Goal: Task Accomplishment & Management: Complete application form

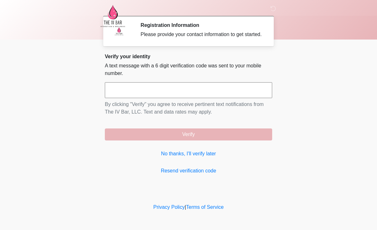
click at [202, 157] on link "No thanks, I'll verify later" at bounding box center [188, 154] width 167 height 8
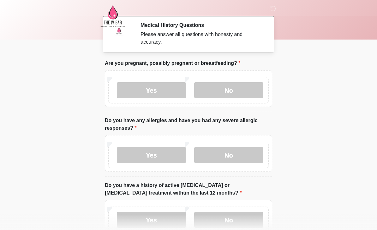
click at [236, 90] on label "No" at bounding box center [228, 90] width 69 height 16
click at [229, 154] on label "No" at bounding box center [228, 155] width 69 height 16
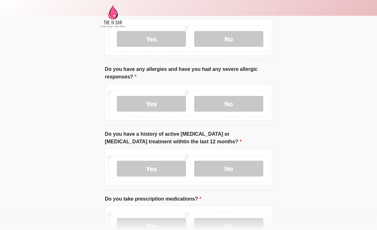
click at [238, 164] on label "No" at bounding box center [228, 168] width 69 height 16
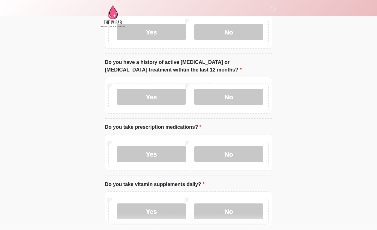
click at [232, 157] on label "No" at bounding box center [228, 154] width 69 height 16
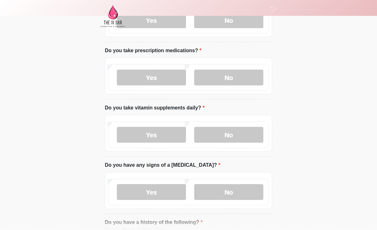
click at [240, 139] on label "No" at bounding box center [228, 135] width 69 height 16
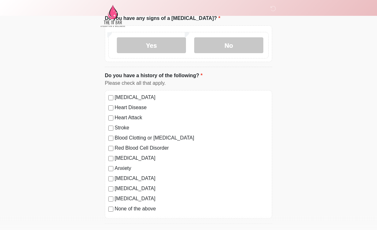
scroll to position [343, 0]
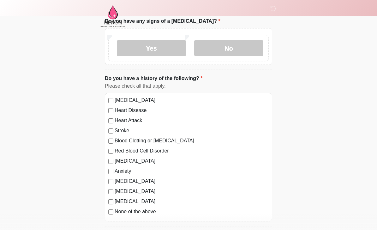
click at [236, 42] on label "No" at bounding box center [228, 48] width 69 height 16
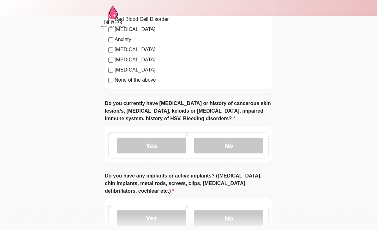
scroll to position [474, 0]
click at [247, 138] on label "No" at bounding box center [228, 145] width 69 height 16
click at [234, 217] on label "No" at bounding box center [228, 218] width 69 height 16
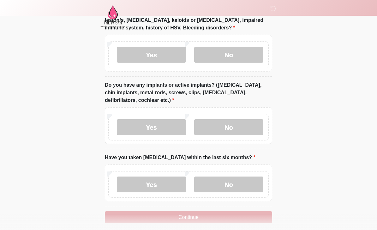
scroll to position [571, 0]
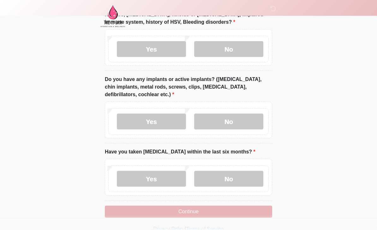
click at [241, 177] on label "No" at bounding box center [228, 178] width 69 height 16
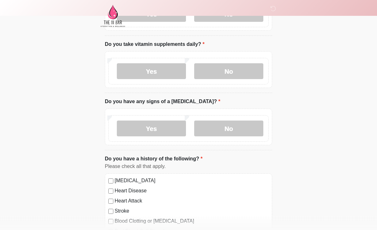
scroll to position [264, 0]
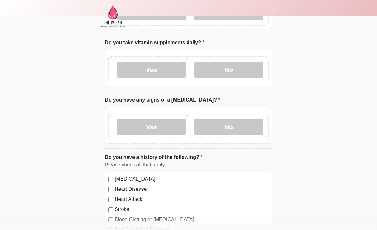
click at [166, 67] on label "Yes" at bounding box center [151, 70] width 69 height 16
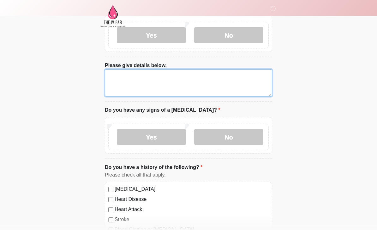
click at [224, 81] on textarea "Please give details below." at bounding box center [188, 82] width 167 height 27
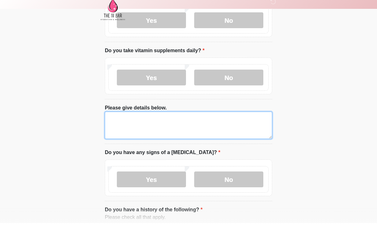
scroll to position [249, 0]
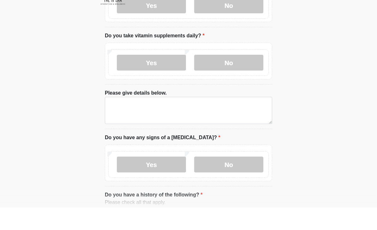
click at [248, 77] on label "No" at bounding box center [228, 85] width 69 height 16
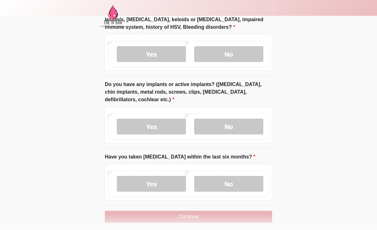
scroll to position [571, 0]
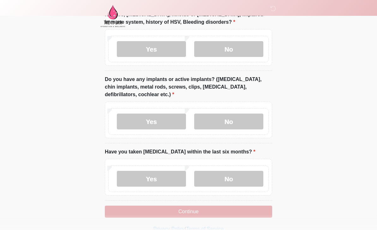
click at [220, 211] on button "Continue" at bounding box center [188, 211] width 167 height 12
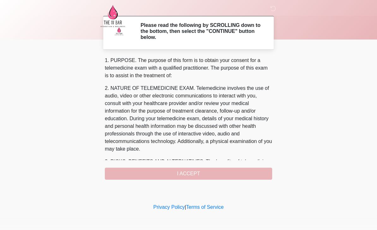
scroll to position [0, 0]
click at [178, 172] on button "I ACCEPT" at bounding box center [188, 173] width 167 height 12
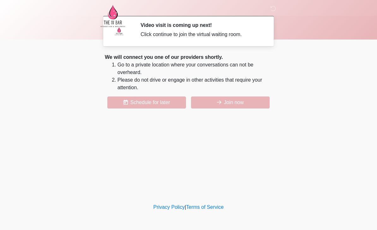
click at [243, 105] on button "Join now" at bounding box center [230, 102] width 79 height 12
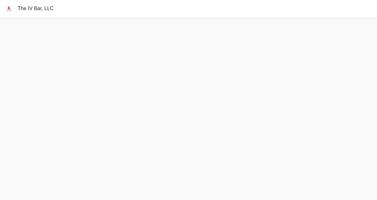
scroll to position [2, 0]
click at [85, 1] on div "The IV Bar, LLC" at bounding box center [188, 7] width 377 height 18
